Goal: Task Accomplishment & Management: Use online tool/utility

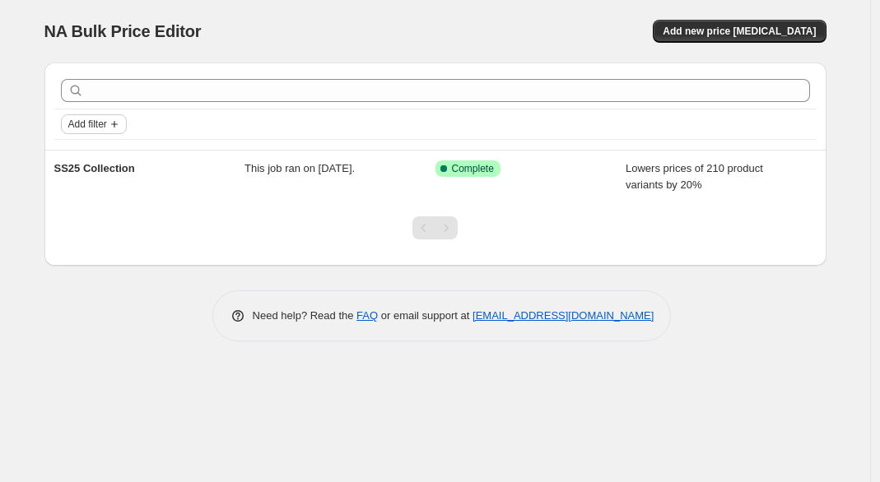
click at [89, 122] on span "Add filter" at bounding box center [87, 124] width 39 height 13
click at [456, 34] on div "Add new price [MEDICAL_DATA]" at bounding box center [630, 31] width 393 height 23
click at [731, 29] on span "Add new price [MEDICAL_DATA]" at bounding box center [739, 31] width 153 height 13
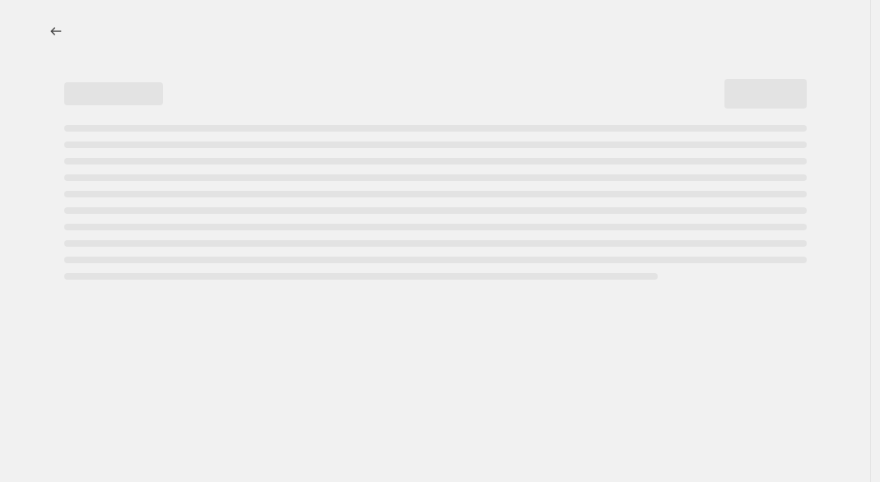
select select "percentage"
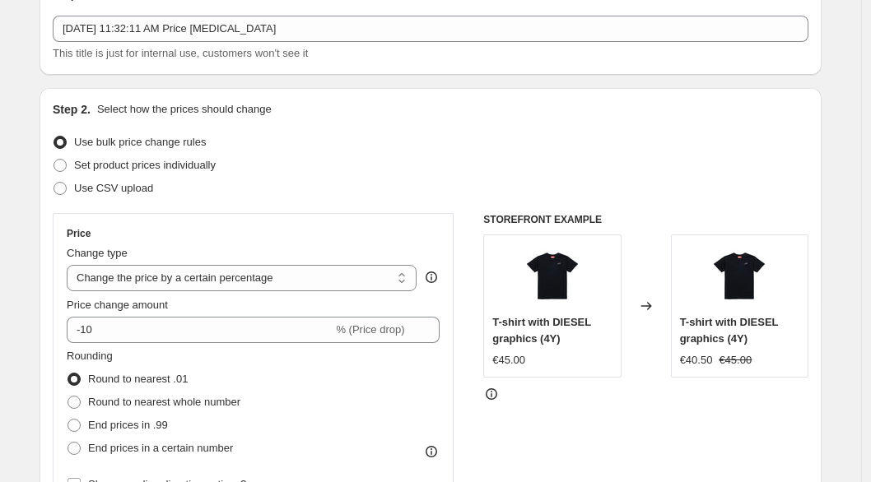
scroll to position [94, 0]
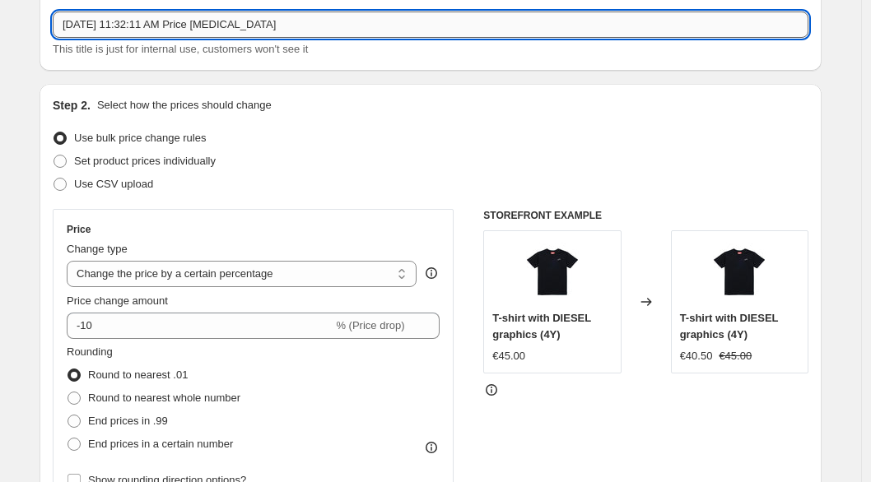
drag, startPoint x: 305, startPoint y: 22, endPoint x: 59, endPoint y: 24, distance: 246.1
click at [59, 24] on input "[DATE] 11:32:11 AM Price [MEDICAL_DATA]" at bounding box center [431, 25] width 756 height 26
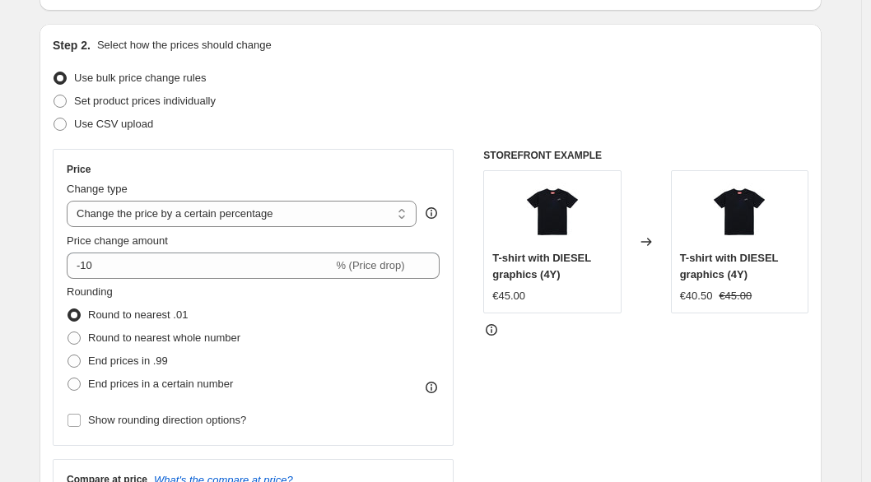
scroll to position [154, 0]
type input "30% OFF"
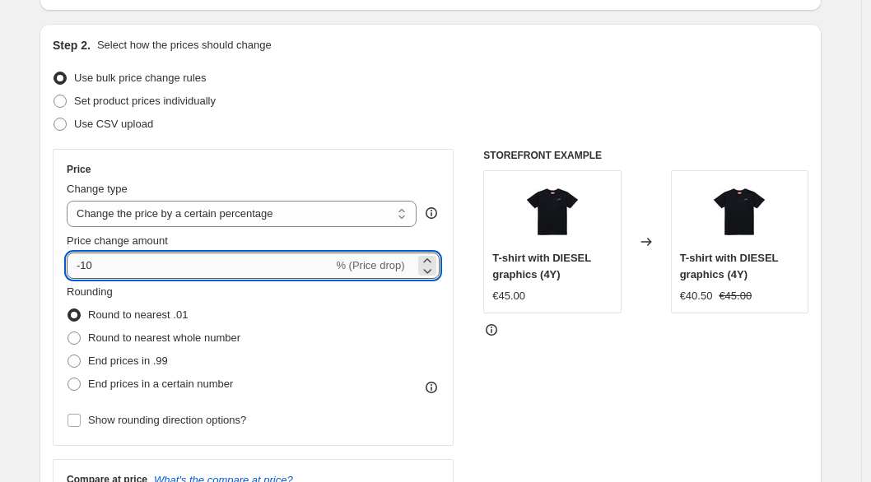
click at [309, 264] on input "-10" at bounding box center [200, 266] width 266 height 26
type input "-1"
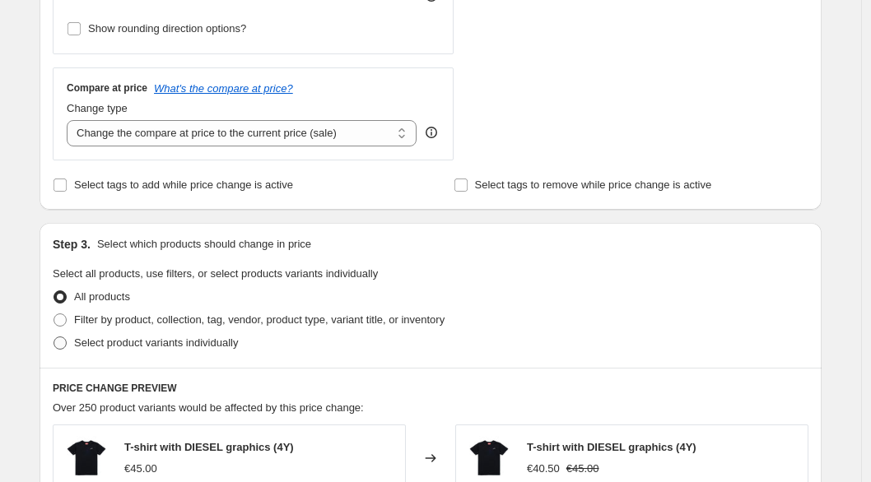
scroll to position [548, 0]
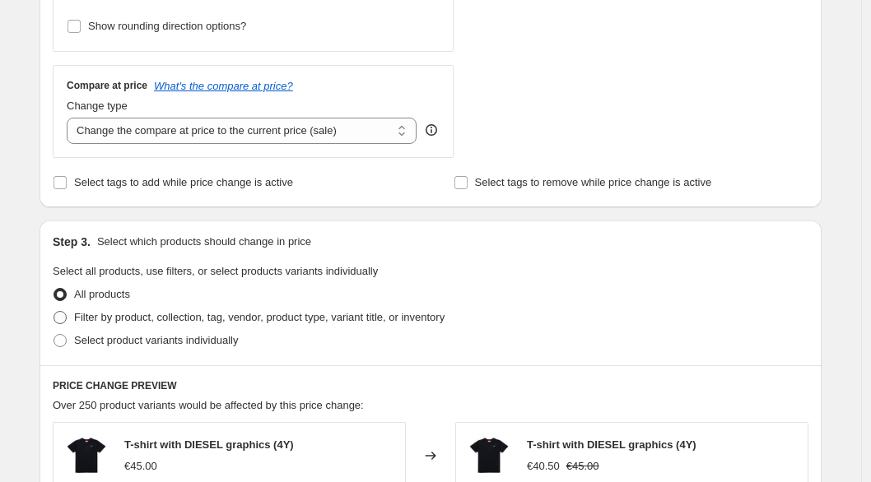
type input "-30"
click at [62, 325] on label "Filter by product, collection, tag, vendor, product type, variant title, or inv…" at bounding box center [249, 317] width 392 height 23
click at [54, 312] on input "Filter by product, collection, tag, vendor, product type, variant title, or inv…" at bounding box center [54, 311] width 1 height 1
radio input "true"
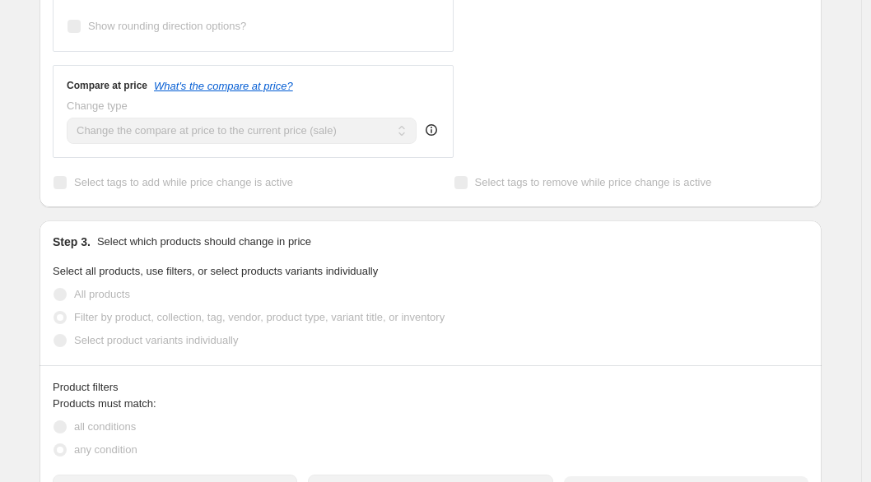
scroll to position [710, 0]
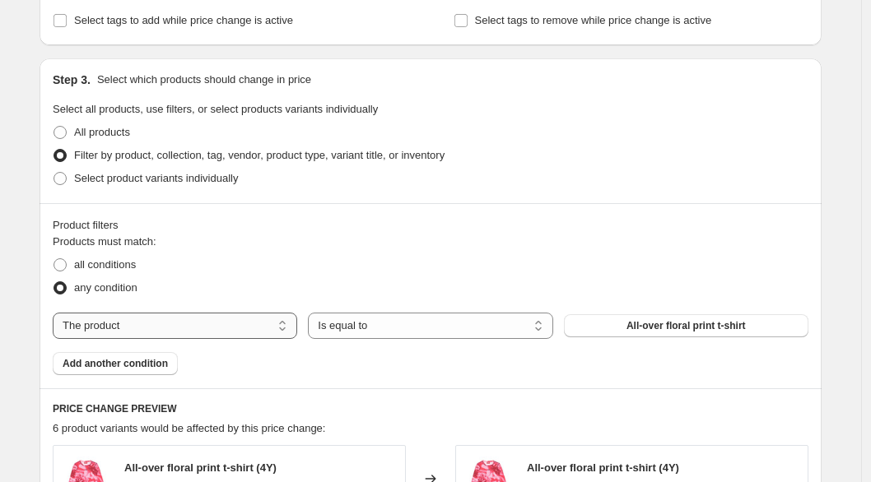
click at [200, 324] on select "The product The product's collection The product's tag The product's vendor The…" at bounding box center [175, 326] width 244 height 26
select select "collection"
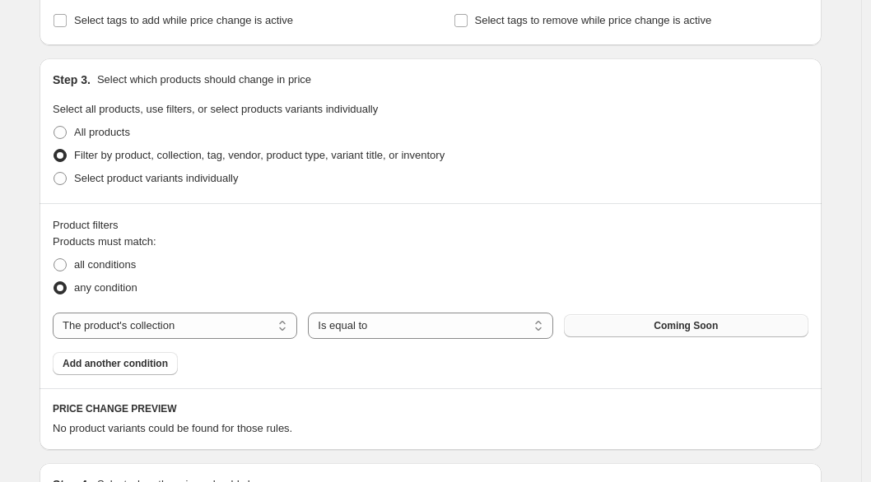
click at [678, 328] on span "Coming Soon" at bounding box center [686, 325] width 64 height 13
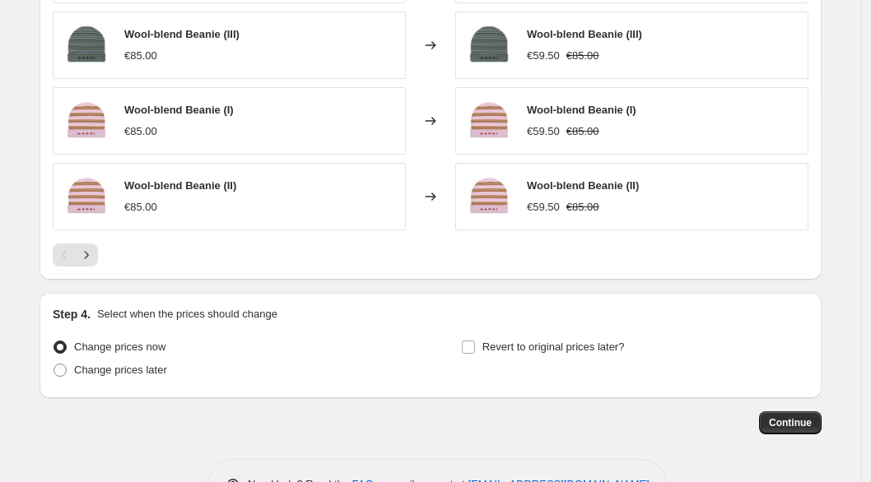
scroll to position [1296, 0]
click at [812, 425] on span "Continue" at bounding box center [790, 423] width 43 height 13
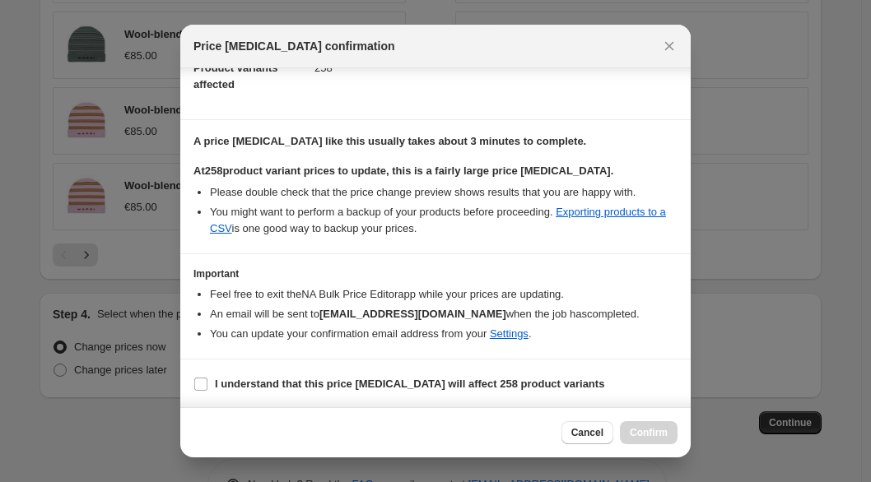
scroll to position [200, 0]
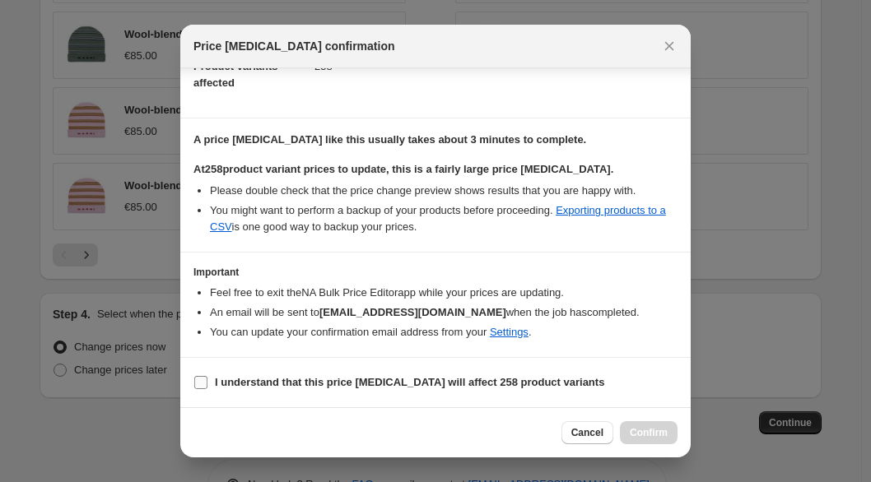
click at [240, 389] on span "I understand that this price [MEDICAL_DATA] will affect 258 product variants" at bounding box center [409, 383] width 389 height 16
click at [207, 389] on input "I understand that this price [MEDICAL_DATA] will affect 258 product variants" at bounding box center [200, 382] width 13 height 13
checkbox input "true"
click at [648, 442] on button "Confirm" at bounding box center [649, 432] width 58 height 23
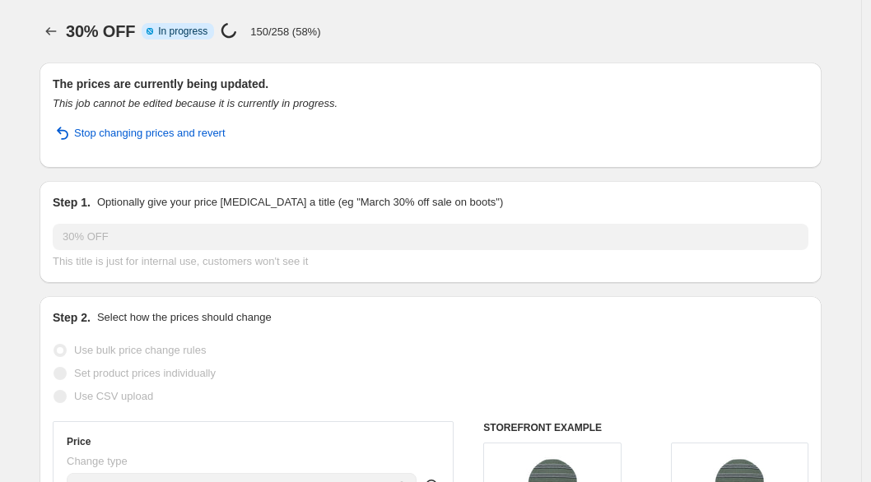
select select "percentage"
select select "collection"
